Goal: Task Accomplishment & Management: Manage account settings

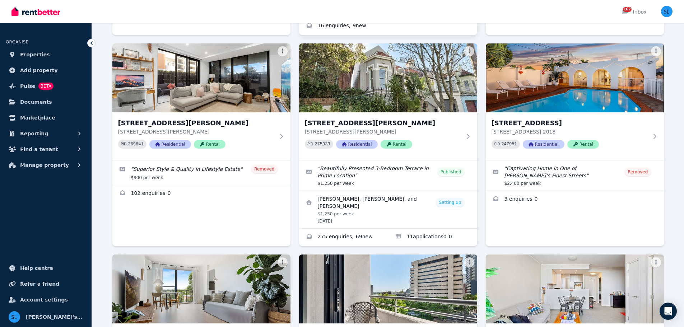
scroll to position [1169, 0]
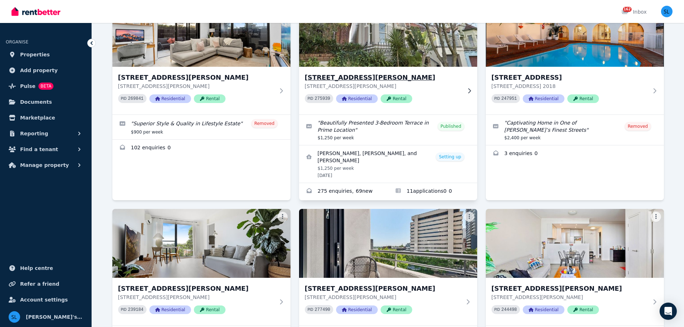
click at [388, 33] on img at bounding box center [388, 32] width 187 height 73
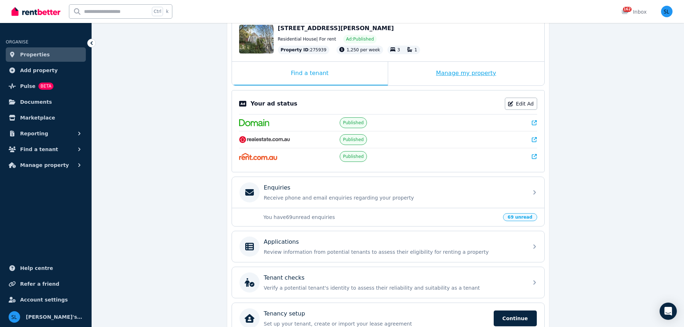
scroll to position [82, 0]
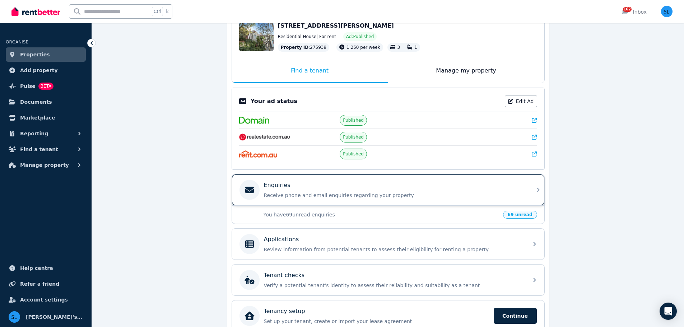
click at [380, 190] on div "Enquiries Receive phone and email enquiries regarding your property" at bounding box center [394, 190] width 260 height 18
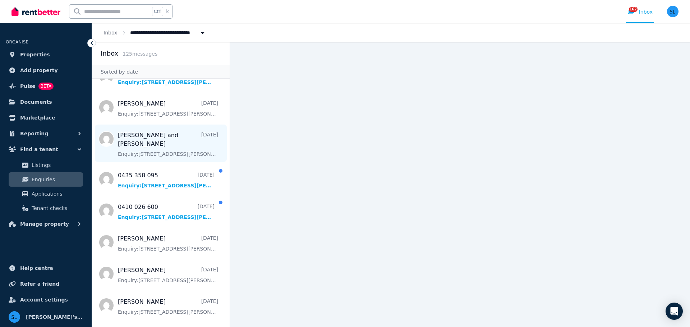
scroll to position [832, 0]
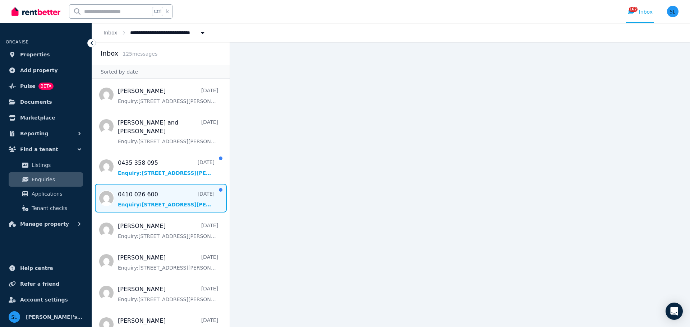
click at [152, 191] on span "Message list" at bounding box center [161, 198] width 138 height 29
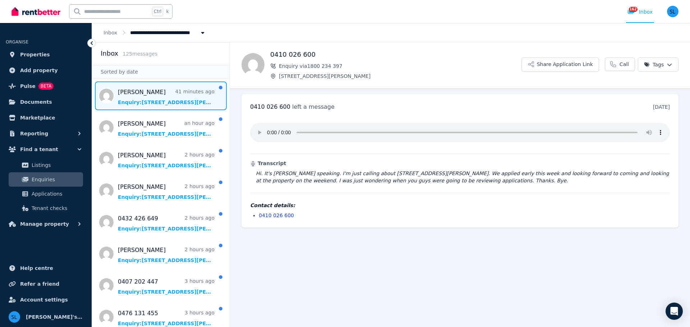
click at [149, 96] on span "Message list" at bounding box center [161, 96] width 138 height 29
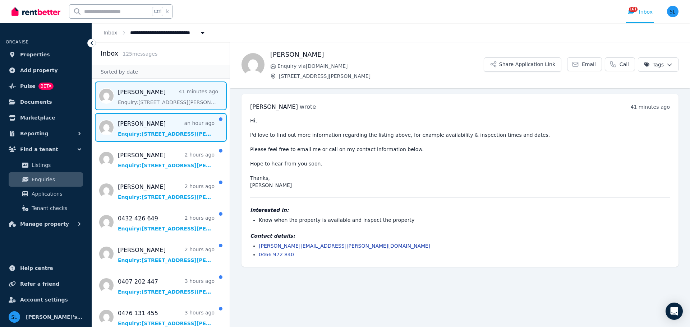
click at [169, 124] on span "Message list" at bounding box center [161, 127] width 138 height 29
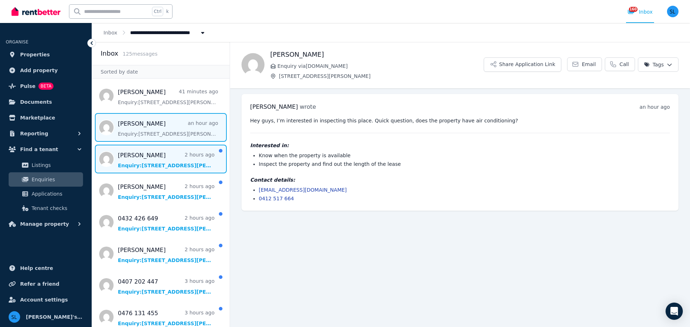
click at [160, 153] on span "Message list" at bounding box center [161, 159] width 138 height 29
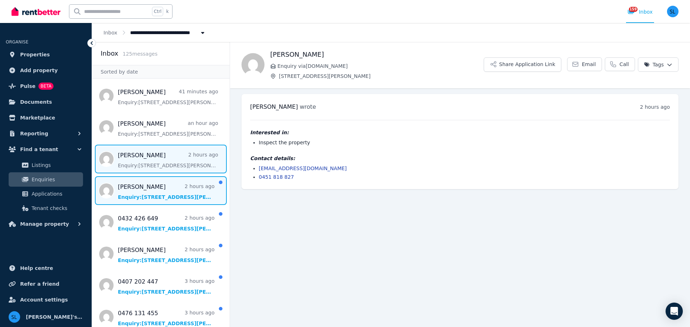
click at [154, 190] on span "Message list" at bounding box center [161, 190] width 138 height 29
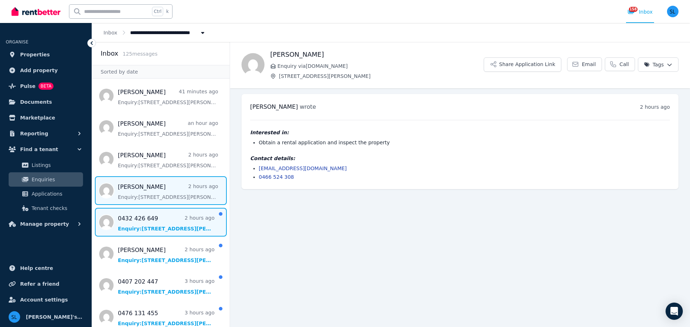
click at [152, 218] on span "Message list" at bounding box center [161, 222] width 138 height 29
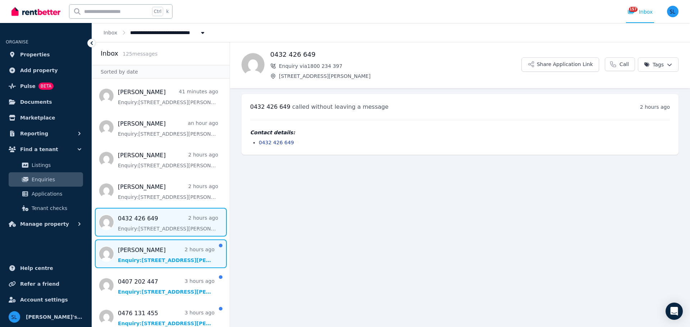
click at [168, 252] on span "Message list" at bounding box center [161, 254] width 138 height 29
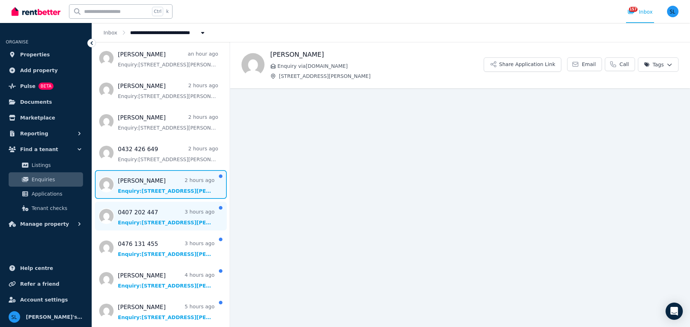
scroll to position [70, 0]
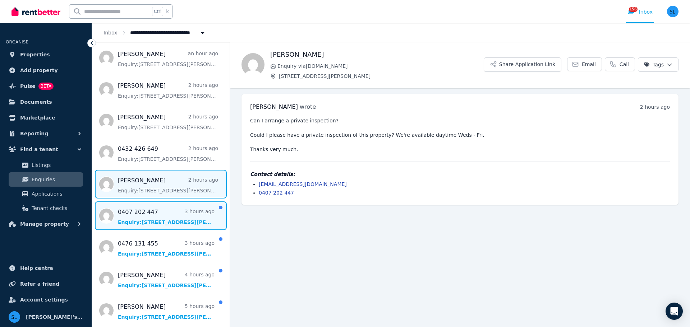
click at [165, 214] on span "Message list" at bounding box center [161, 216] width 138 height 29
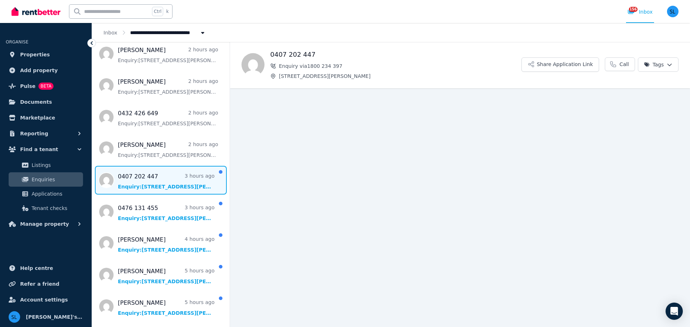
scroll to position [140, 0]
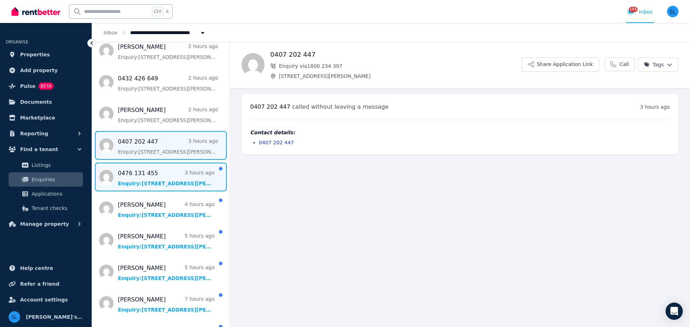
click at [160, 173] on span "Message list" at bounding box center [161, 177] width 138 height 29
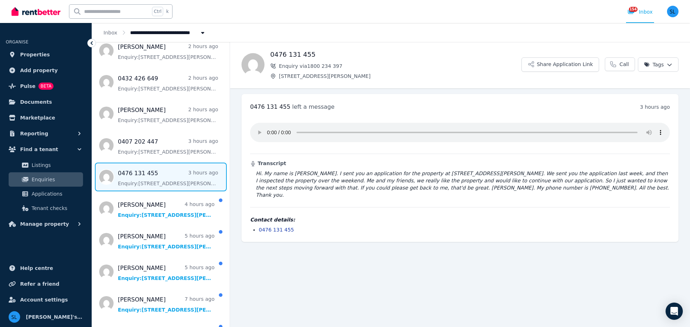
click at [303, 169] on div "Transcript Hi. My name is Cameron Lavis. I sent you an application for the prop…" at bounding box center [460, 158] width 420 height 82
click at [299, 174] on blockquote "Hi. My name is Cameron Lavis. I sent you an application for the property at 72 …" at bounding box center [460, 184] width 420 height 29
copy blockquote "Cameron"
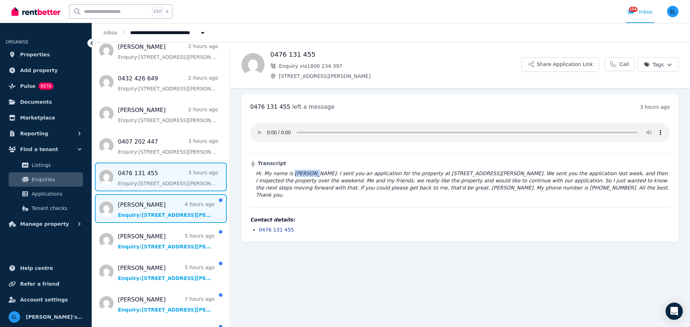
click at [154, 206] on span "Message list" at bounding box center [161, 208] width 138 height 29
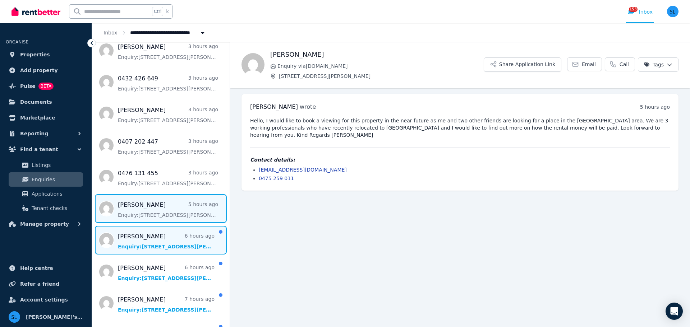
click at [161, 234] on span "Message list" at bounding box center [161, 240] width 138 height 29
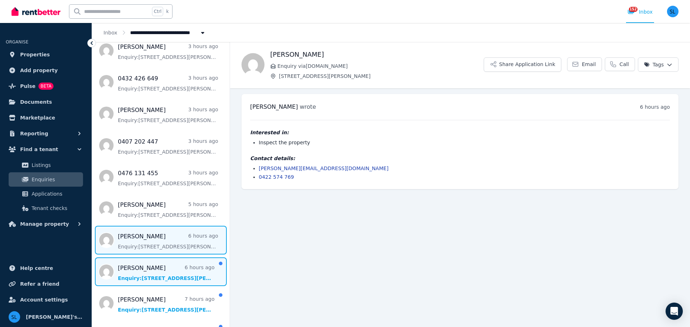
click at [147, 270] on span "Message list" at bounding box center [161, 272] width 138 height 29
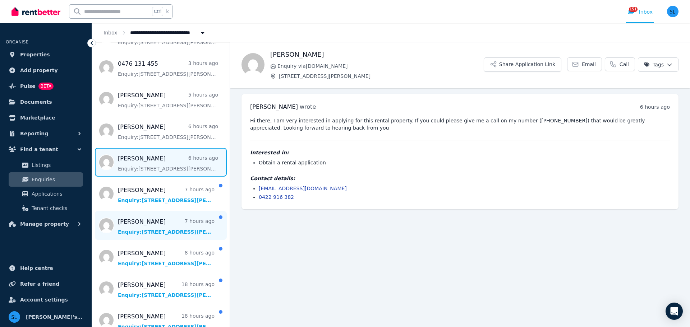
scroll to position [251, 0]
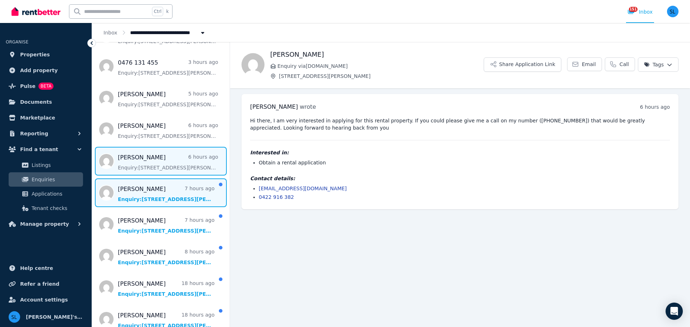
click at [145, 203] on span "Message list" at bounding box center [161, 193] width 138 height 29
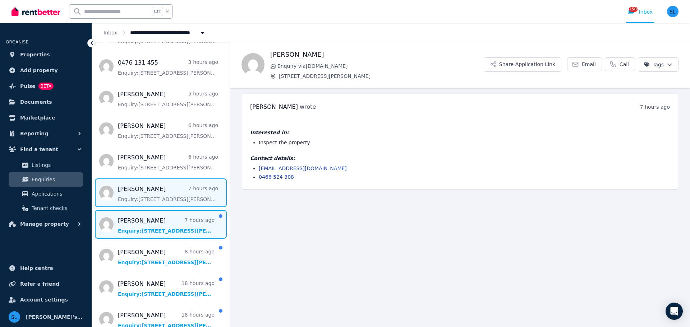
click at [137, 221] on span "Message list" at bounding box center [161, 224] width 138 height 29
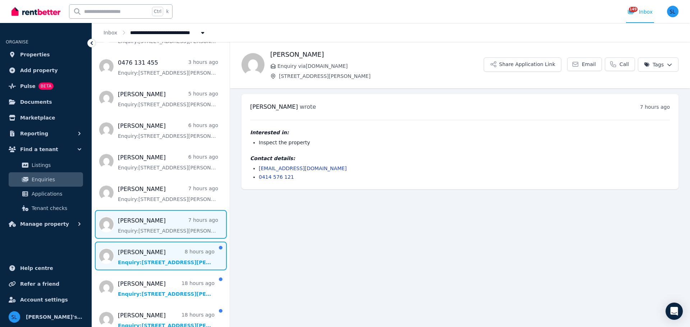
click at [132, 255] on span "Message list" at bounding box center [161, 256] width 138 height 29
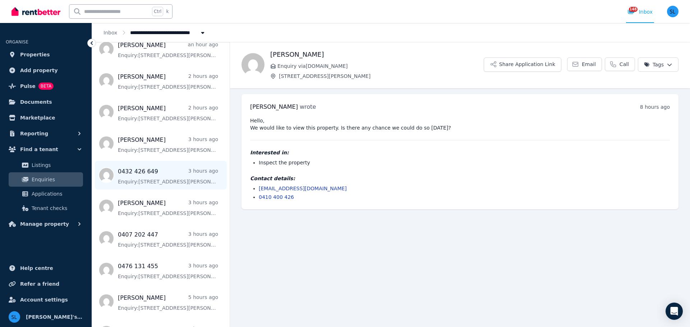
scroll to position [47, 0]
click at [160, 186] on span "Message list" at bounding box center [161, 175] width 138 height 29
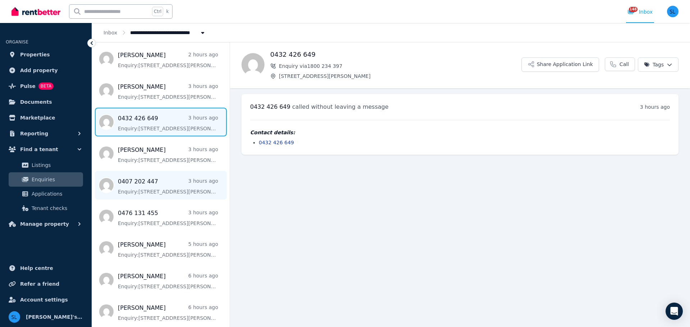
scroll to position [101, 0]
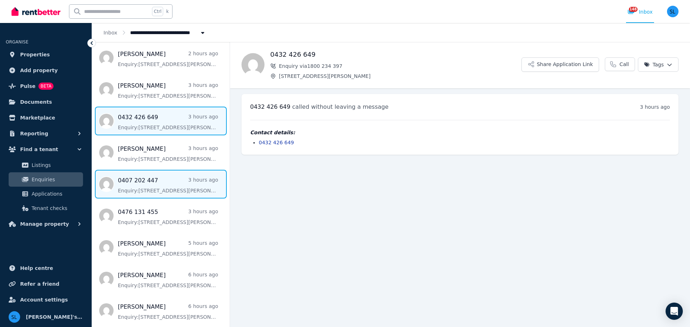
click at [161, 187] on span "Message list" at bounding box center [161, 184] width 138 height 29
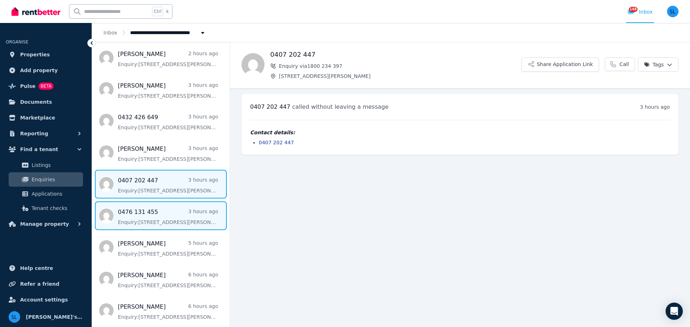
click at [160, 215] on span "Message list" at bounding box center [161, 216] width 138 height 29
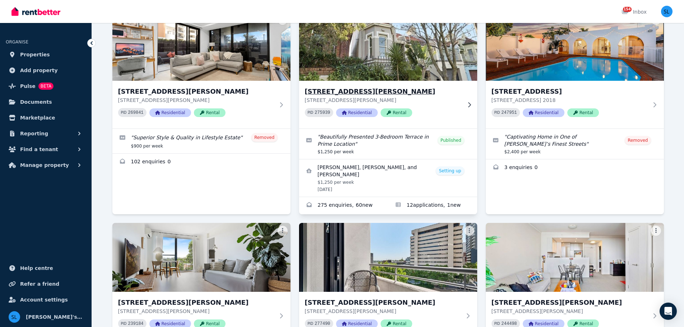
scroll to position [1145, 0]
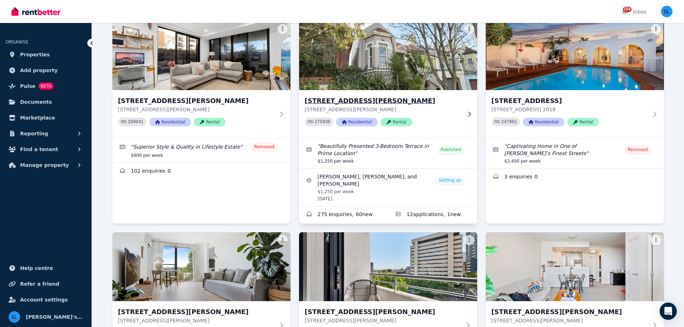
click at [388, 42] on img at bounding box center [388, 55] width 187 height 73
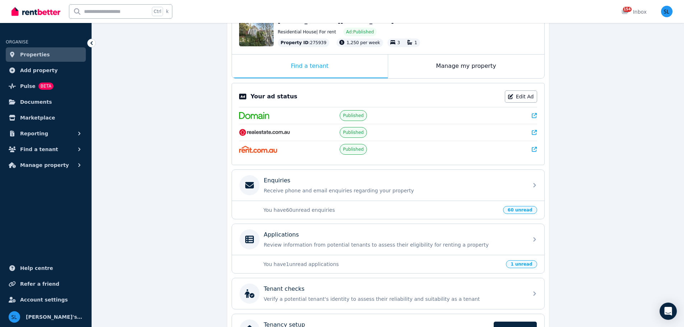
scroll to position [87, 0]
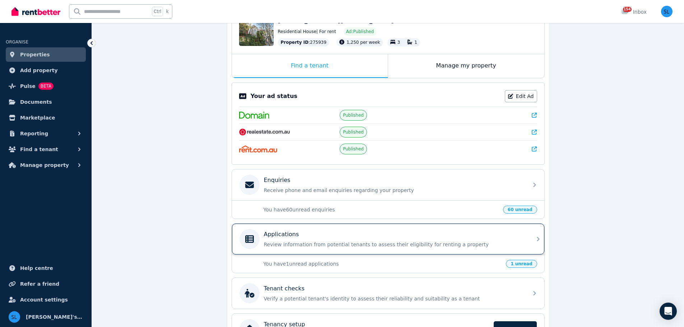
click at [313, 239] on div "Applications Review information from potential tenants to assess their eligibil…" at bounding box center [394, 239] width 260 height 18
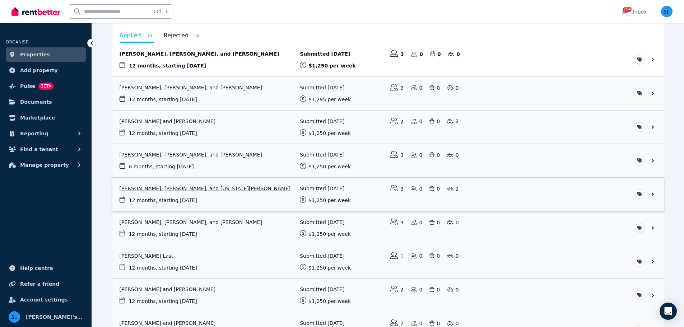
scroll to position [69, 0]
click at [165, 227] on link "View application: Nicholas Shearer, Cameron Lavis, and Joel Wilson" at bounding box center [388, 227] width 552 height 33
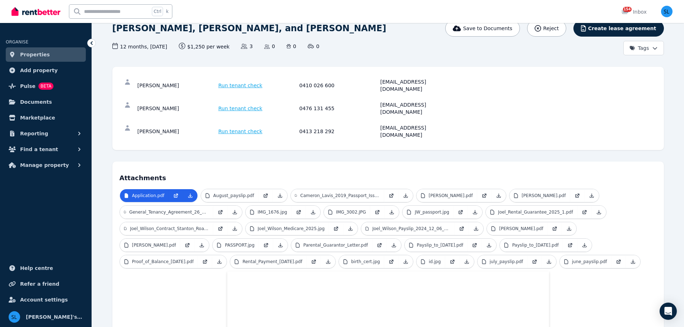
scroll to position [56, 0]
click at [308, 102] on div "0476 131 455" at bounding box center [339, 109] width 79 height 14
copy div "0476 131 455"
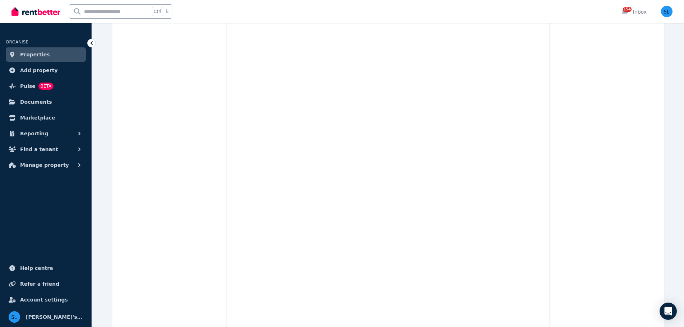
scroll to position [3700, 0]
